Goal: Information Seeking & Learning: Learn about a topic

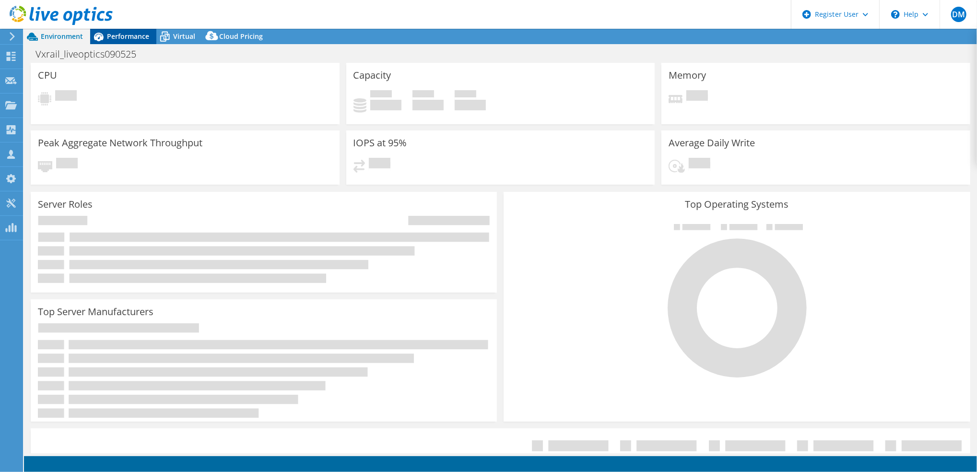
select select "USD"
click at [129, 35] on span "Performance" at bounding box center [128, 36] width 42 height 9
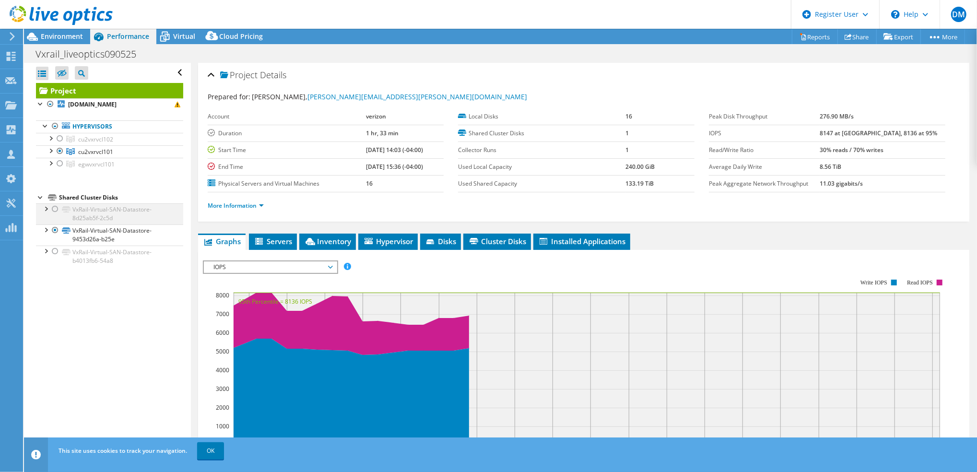
click at [51, 208] on div at bounding box center [55, 209] width 10 height 12
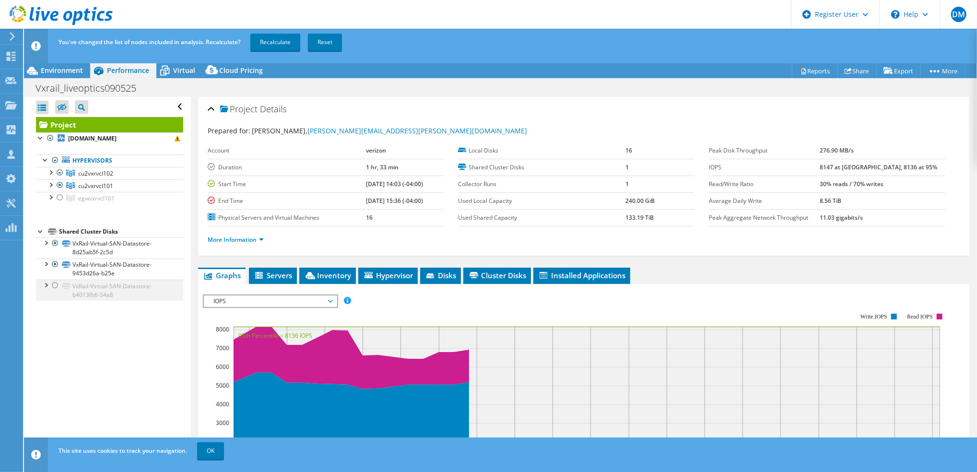
click at [52, 284] on div at bounding box center [55, 286] width 10 height 12
click at [287, 43] on link "Recalculate" at bounding box center [275, 42] width 50 height 17
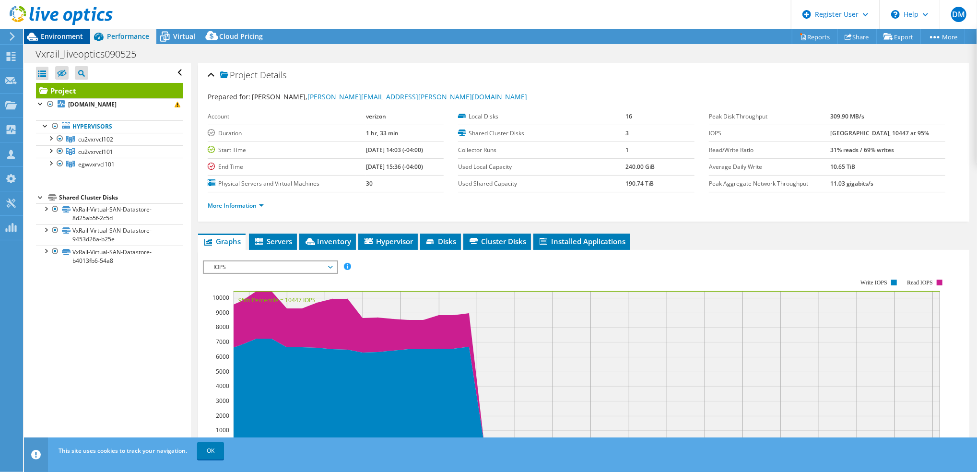
click at [73, 39] on span "Environment" at bounding box center [62, 36] width 42 height 9
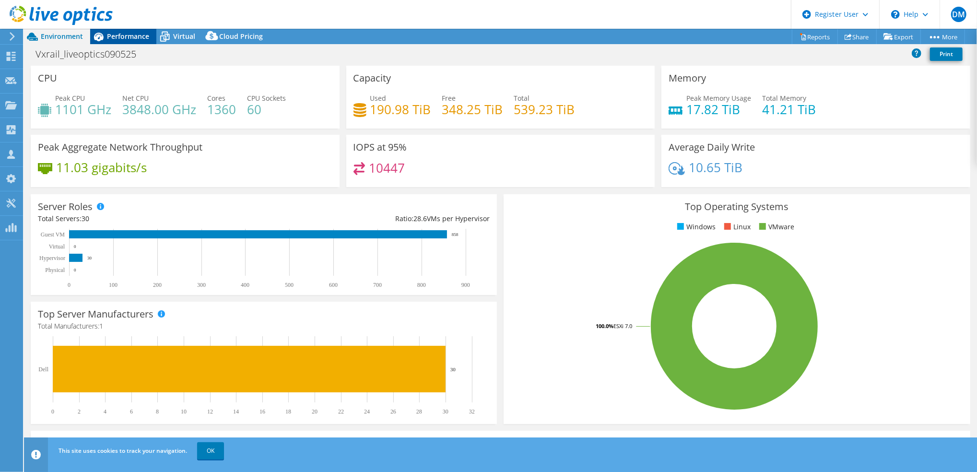
click at [133, 42] on div "Performance" at bounding box center [123, 36] width 66 height 15
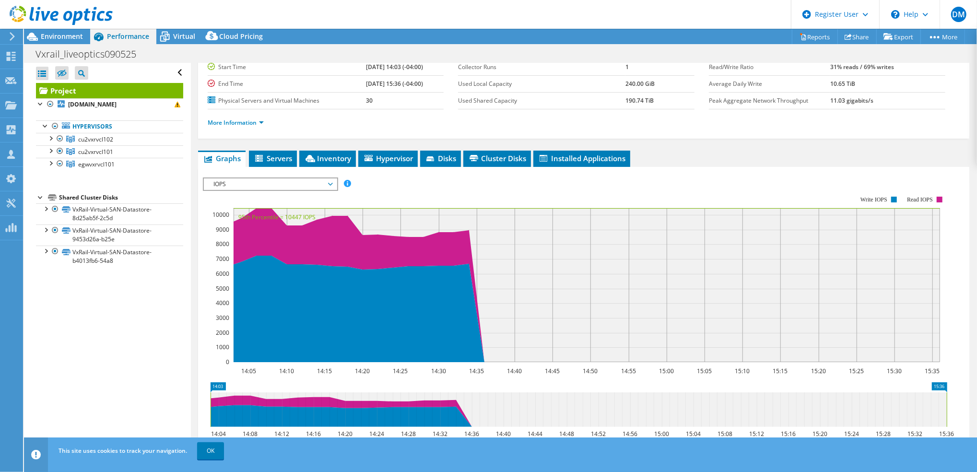
scroll to position [83, 0]
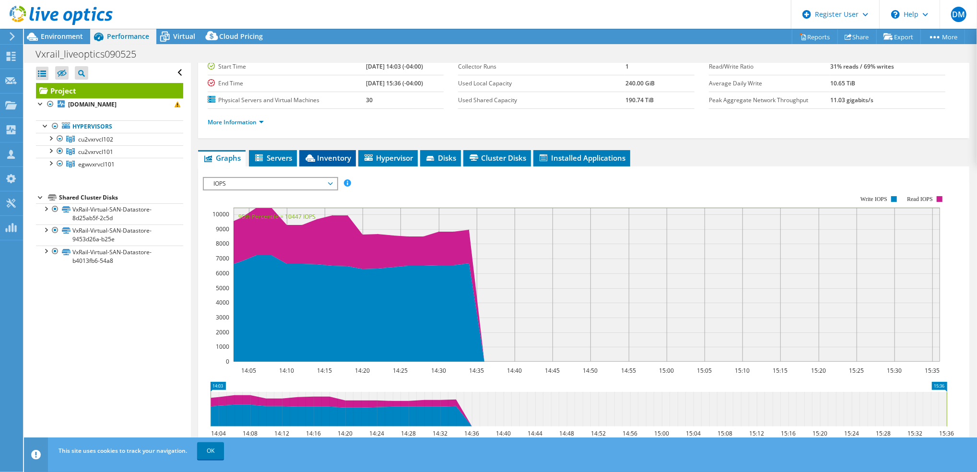
click at [330, 157] on span "Inventory" at bounding box center [327, 158] width 47 height 10
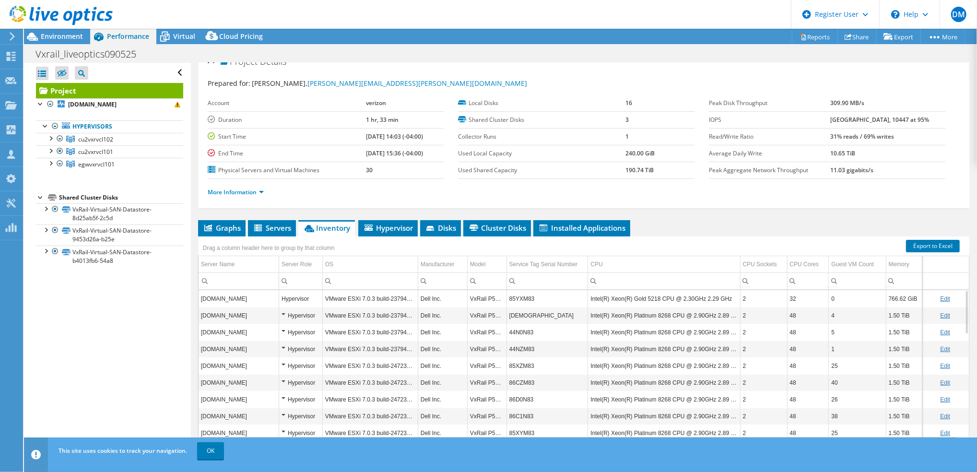
scroll to position [0, 0]
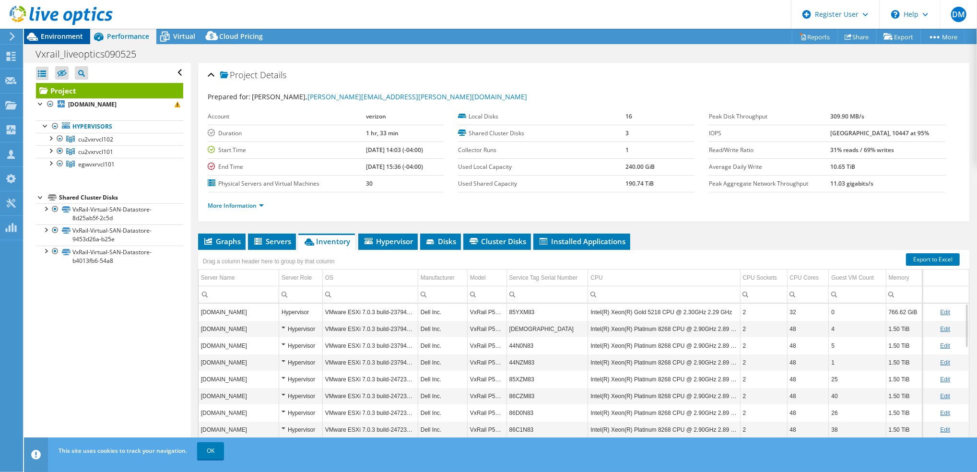
click at [76, 38] on span "Environment" at bounding box center [62, 36] width 42 height 9
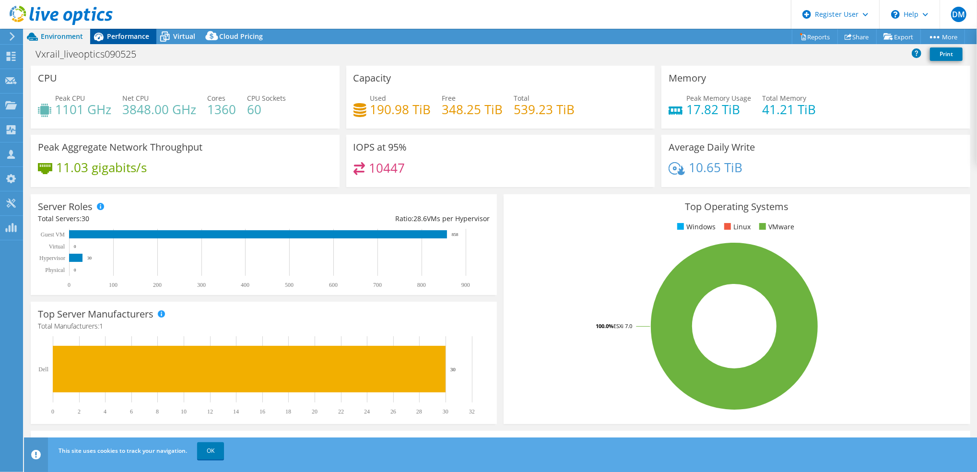
click at [111, 41] on div "Performance" at bounding box center [123, 36] width 66 height 15
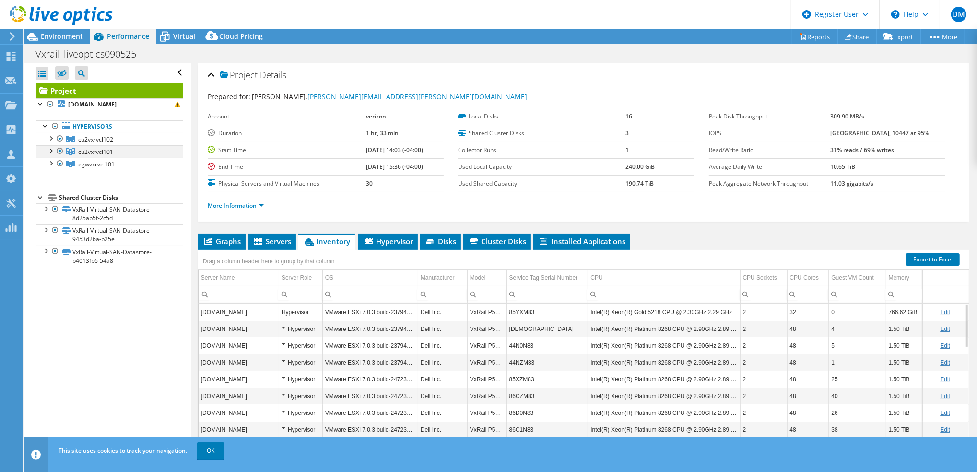
click at [59, 150] on div at bounding box center [60, 151] width 10 height 12
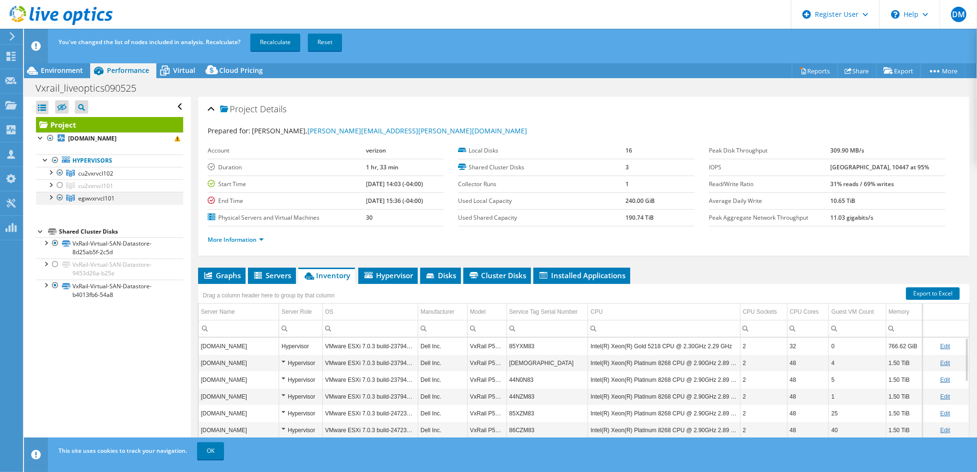
click at [59, 198] on div at bounding box center [60, 198] width 10 height 12
click at [282, 45] on link "Recalculate" at bounding box center [275, 42] width 50 height 17
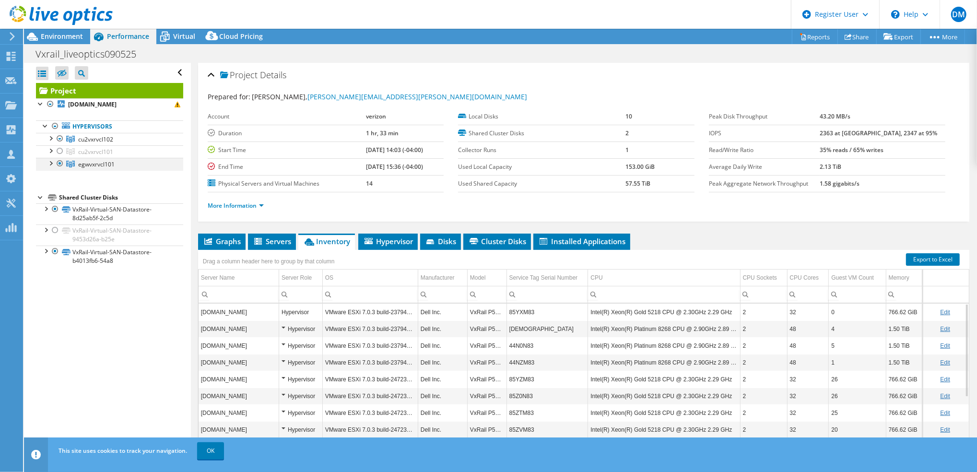
click at [59, 164] on div at bounding box center [60, 164] width 10 height 12
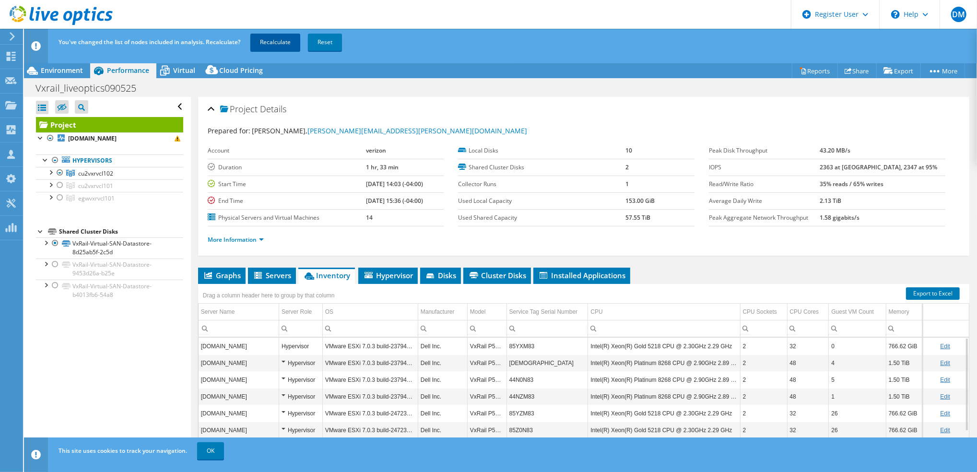
click at [270, 44] on link "Recalculate" at bounding box center [275, 42] width 50 height 17
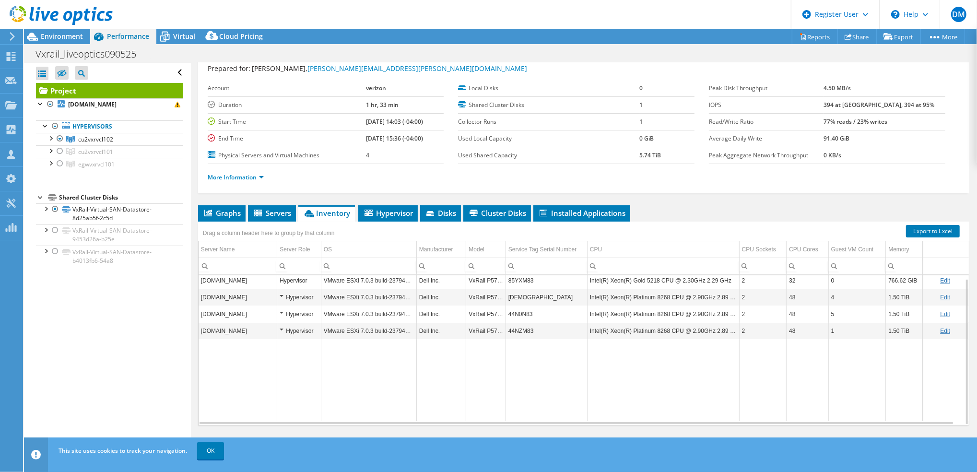
scroll to position [36, 0]
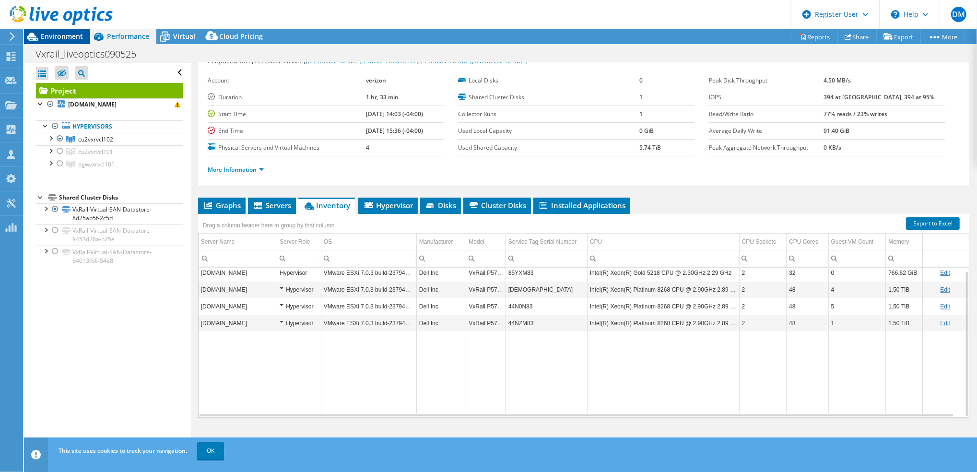
click at [58, 38] on span "Environment" at bounding box center [62, 36] width 42 height 9
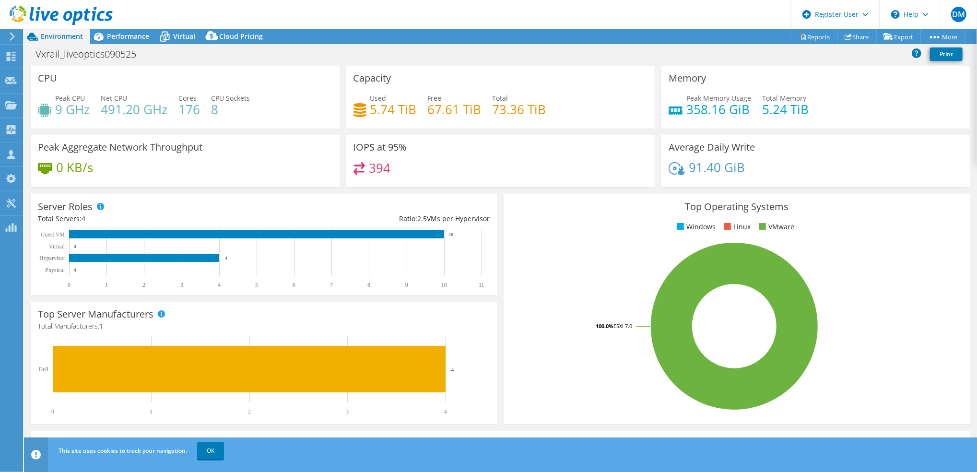
drag, startPoint x: 413, startPoint y: 106, endPoint x: 368, endPoint y: 113, distance: 45.5
drag, startPoint x: 368, startPoint y: 113, endPoint x: 528, endPoint y: 82, distance: 162.5
click at [528, 82] on div "Capacity Used 5.74 TiB Free 67.61 TiB Total 73.36 TiB" at bounding box center [500, 97] width 309 height 63
click at [141, 37] on span "Performance" at bounding box center [128, 36] width 42 height 9
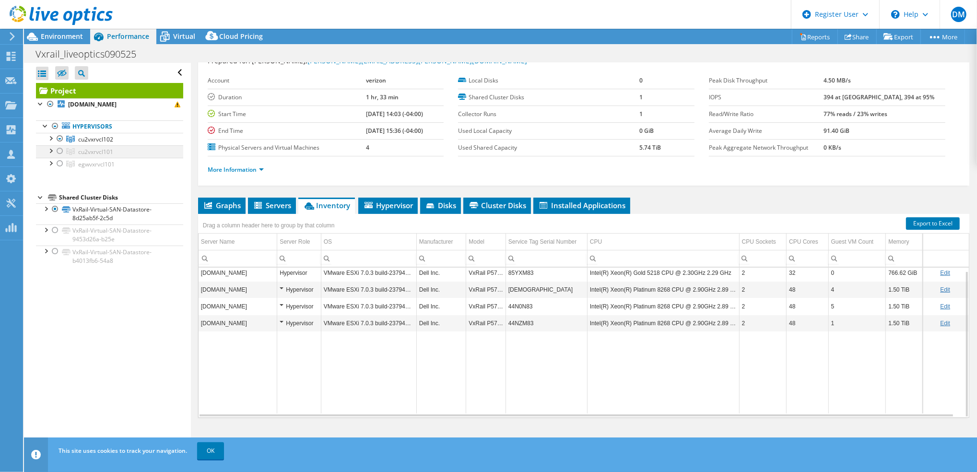
click at [61, 151] on div at bounding box center [60, 151] width 10 height 12
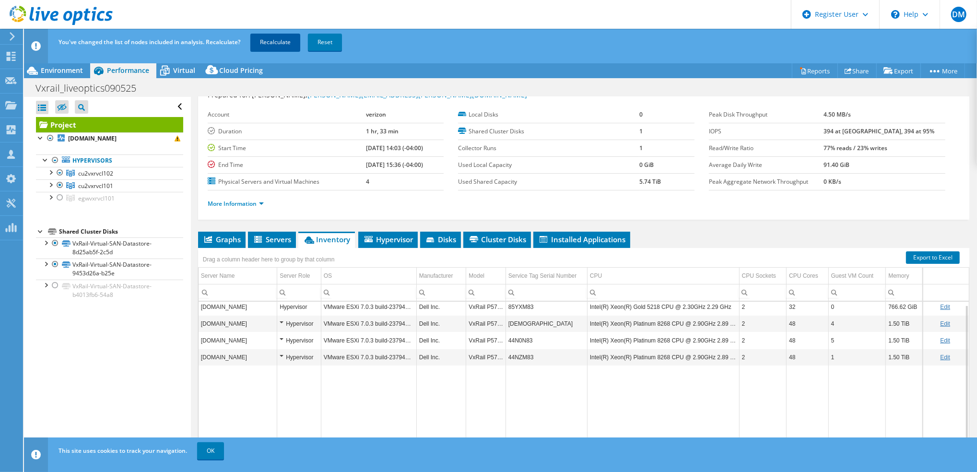
click at [281, 41] on link "Recalculate" at bounding box center [275, 42] width 50 height 17
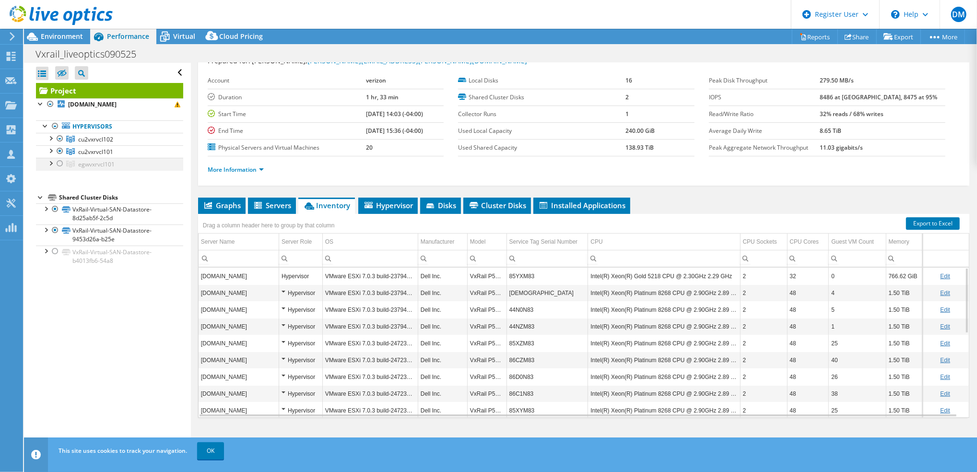
click at [62, 164] on div at bounding box center [60, 164] width 10 height 12
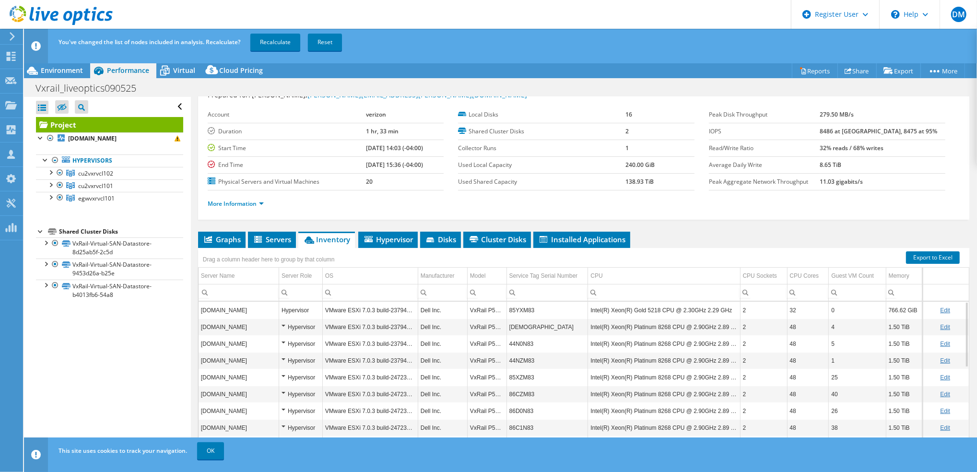
scroll to position [0, 0]
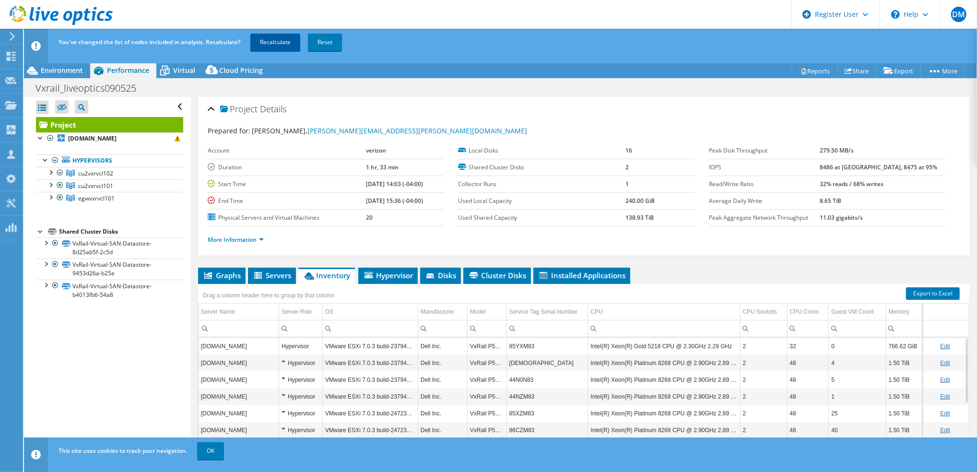
click at [275, 44] on link "Recalculate" at bounding box center [275, 42] width 50 height 17
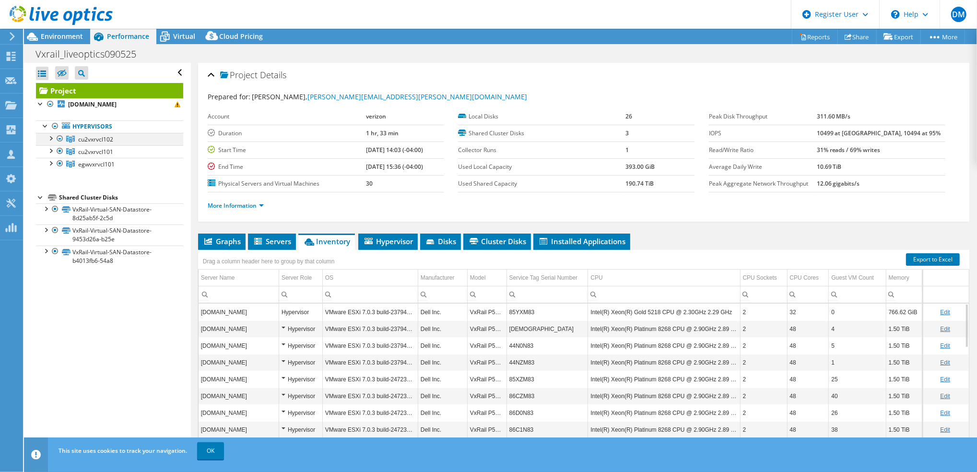
click at [59, 140] on div at bounding box center [60, 139] width 10 height 12
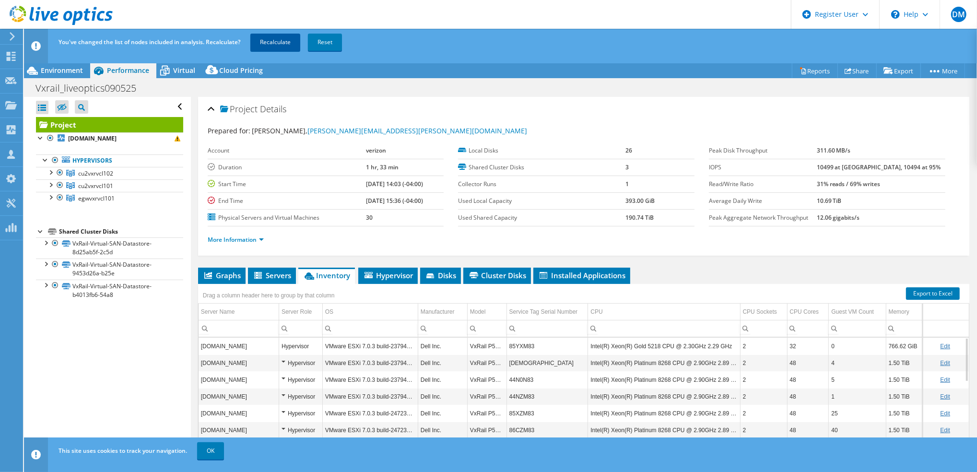
click at [288, 38] on link "Recalculate" at bounding box center [275, 42] width 50 height 17
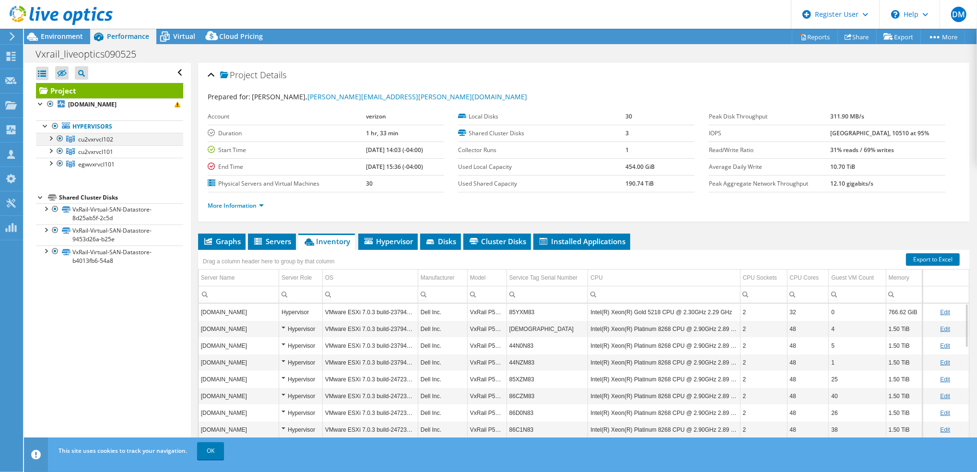
click at [58, 139] on div at bounding box center [60, 139] width 10 height 12
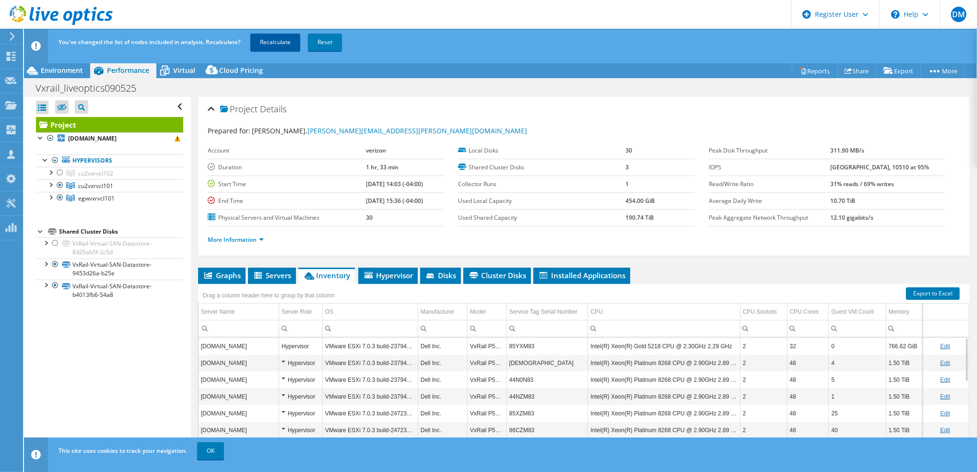
click at [278, 44] on link "Recalculate" at bounding box center [275, 42] width 50 height 17
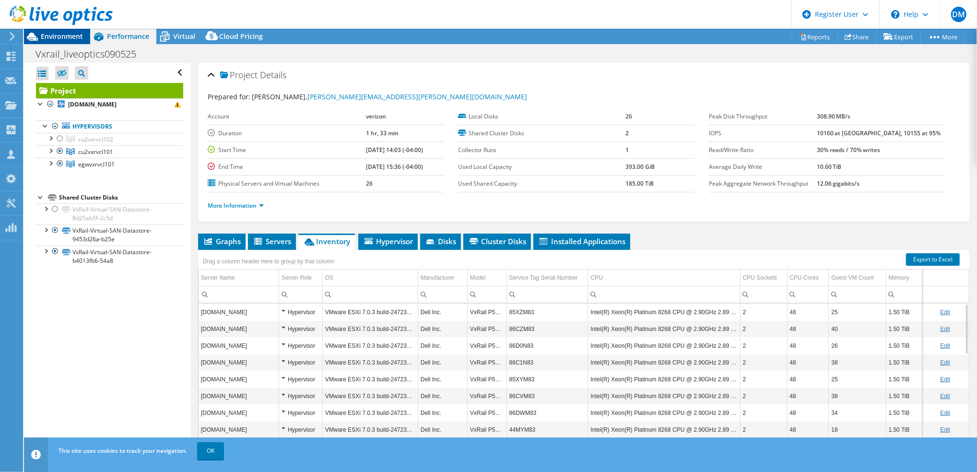
click at [73, 39] on span "Environment" at bounding box center [62, 36] width 42 height 9
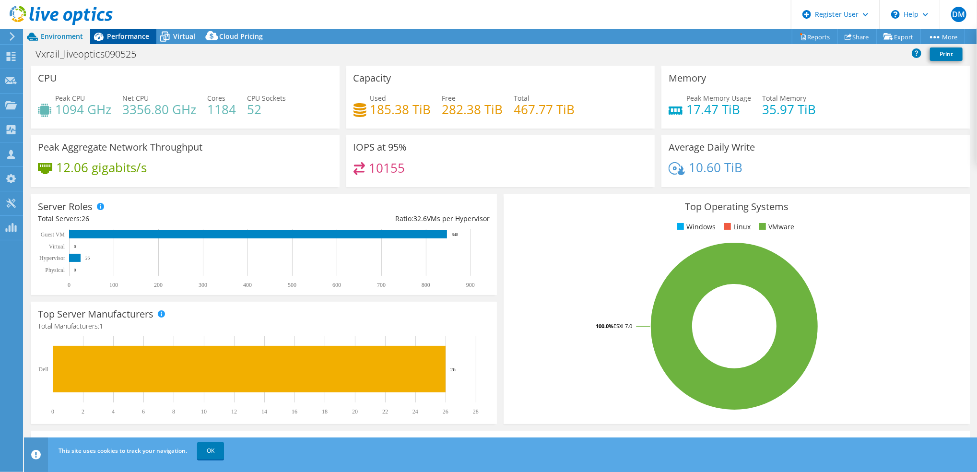
click at [118, 33] on span "Performance" at bounding box center [128, 36] width 42 height 9
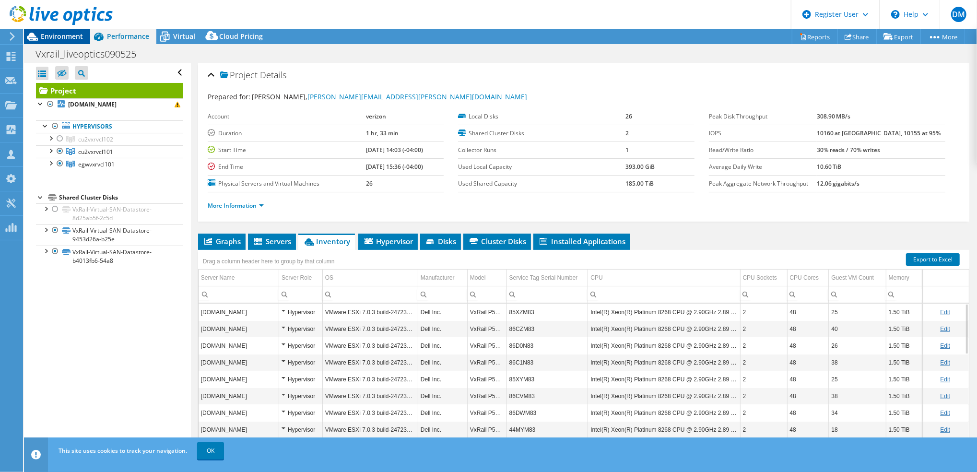
click at [70, 36] on span "Environment" at bounding box center [62, 36] width 42 height 9
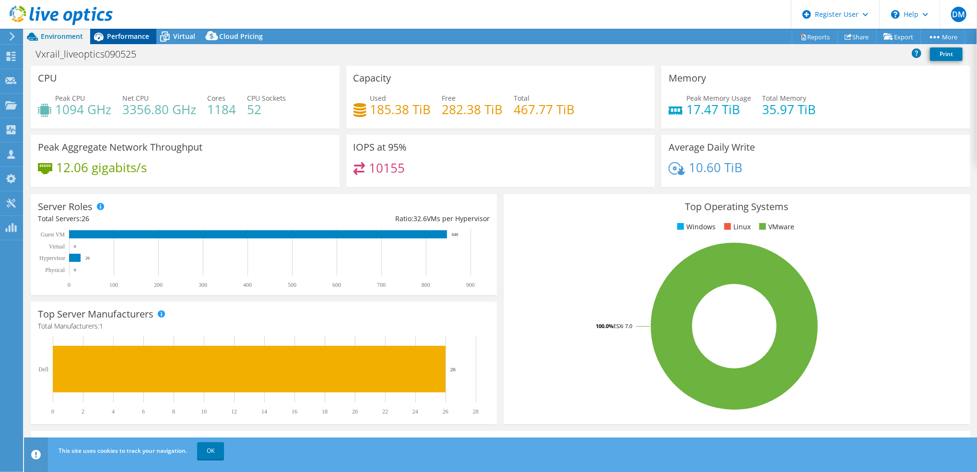
click at [109, 35] on span "Performance" at bounding box center [128, 36] width 42 height 9
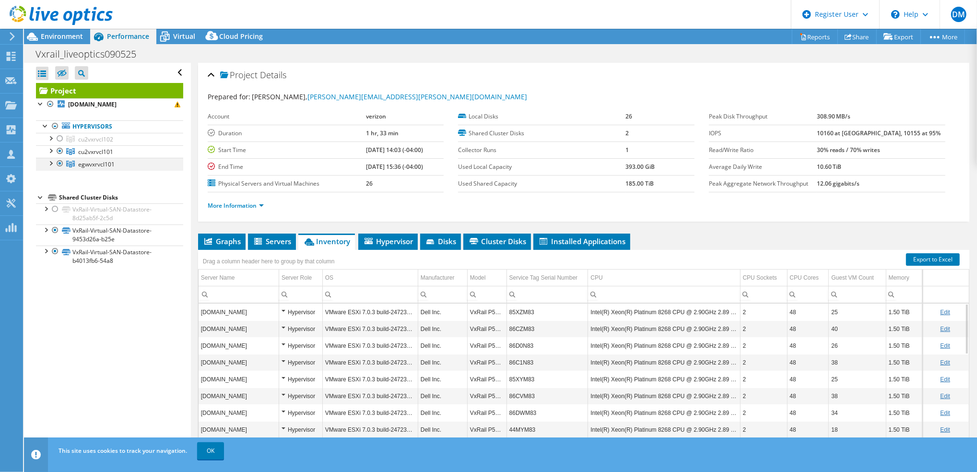
click at [58, 162] on div at bounding box center [60, 164] width 10 height 12
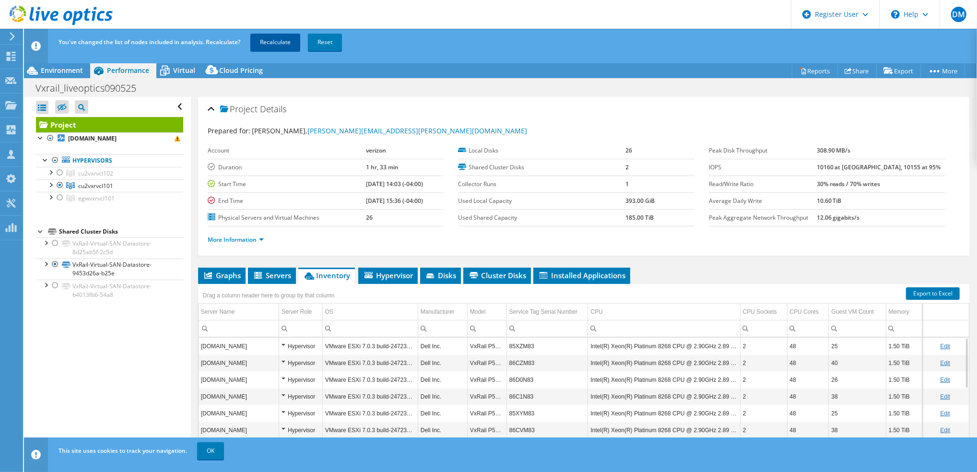
click at [269, 40] on link "Recalculate" at bounding box center [275, 42] width 50 height 17
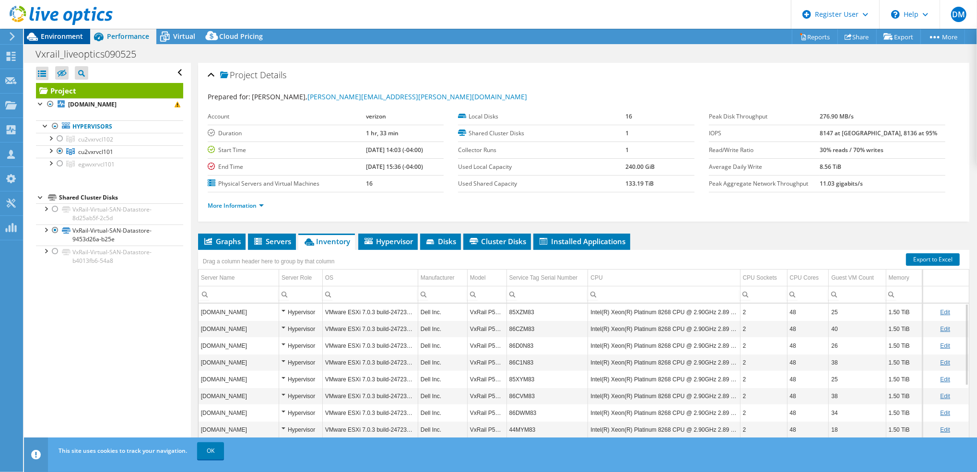
click at [80, 37] on span "Environment" at bounding box center [62, 36] width 42 height 9
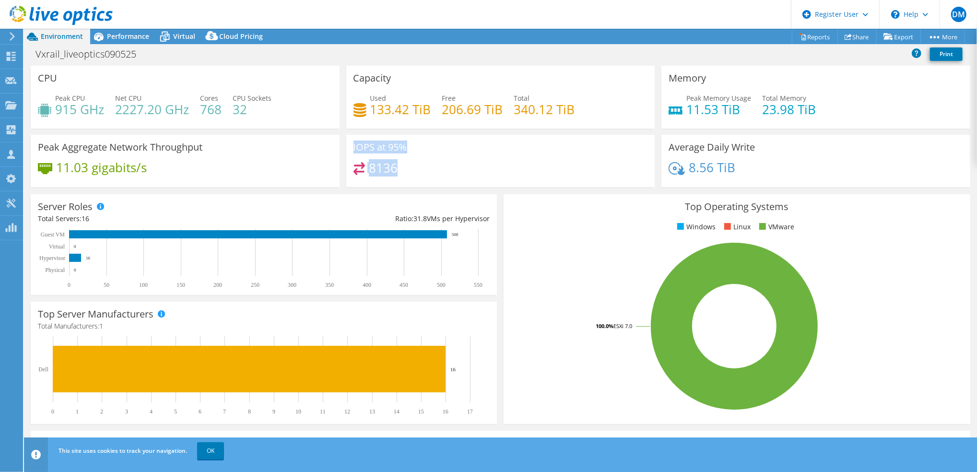
drag, startPoint x: 404, startPoint y: 174, endPoint x: 353, endPoint y: 140, distance: 60.2
click at [353, 140] on div "IOPS at 95% 8136" at bounding box center [500, 161] width 309 height 52
drag, startPoint x: 353, startPoint y: 140, endPoint x: 422, endPoint y: 184, distance: 81.7
click at [422, 184] on div "IOPS at 95% 8136" at bounding box center [500, 161] width 309 height 52
drag, startPoint x: 403, startPoint y: 170, endPoint x: 343, endPoint y: 179, distance: 60.2
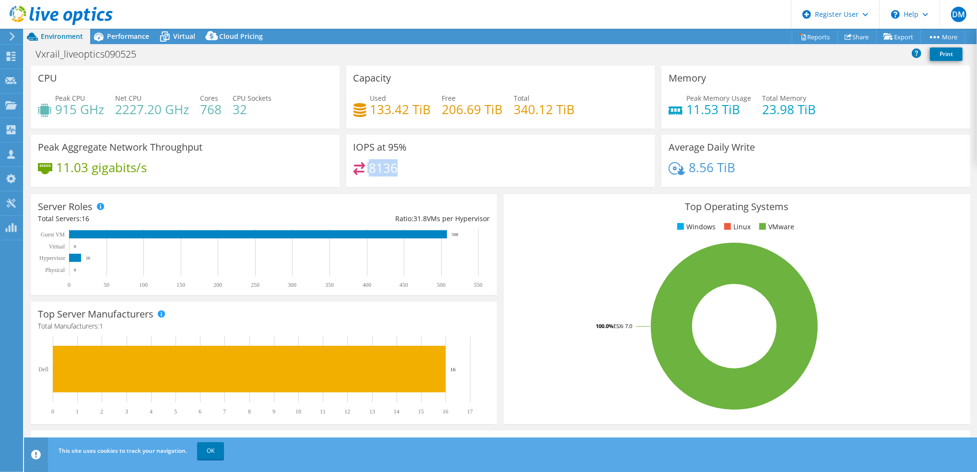
click at [346, 179] on div "IOPS at 95% 8136" at bounding box center [500, 161] width 309 height 52
click at [506, 217] on div "Top Operating Systems Windows Linux VMware 100.0% ESXi 7.0" at bounding box center [736, 309] width 466 height 230
